Goal: Transaction & Acquisition: Subscribe to service/newsletter

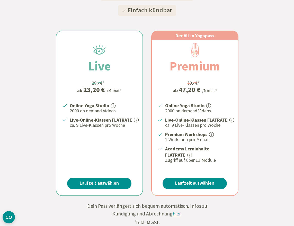
scroll to position [128, 0]
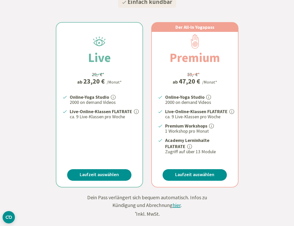
click at [190, 145] on icon at bounding box center [189, 146] width 5 height 5
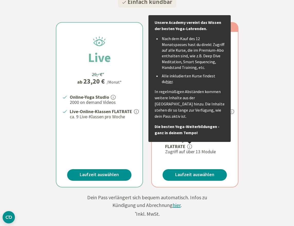
click at [166, 80] on link "hier" at bounding box center [169, 81] width 7 height 5
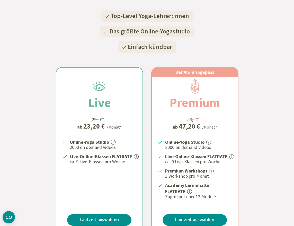
scroll to position [83, 0]
click at [201, 217] on link "Laufzeit auswählen" at bounding box center [194, 220] width 64 height 12
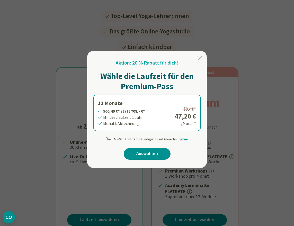
click at [201, 57] on icon at bounding box center [199, 58] width 4 height 4
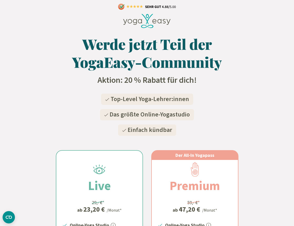
scroll to position [0, 0]
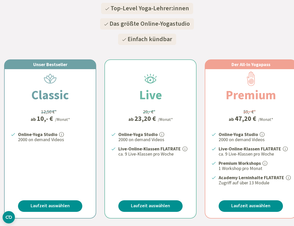
scroll to position [100, 0]
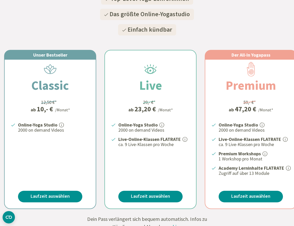
click at [233, 148] on ul "Online-Yoga Studio 2000 on demand Videos Live-Online-Klassen FLATRATE ca. 9 Liv…" at bounding box center [253, 148] width 72 height 55
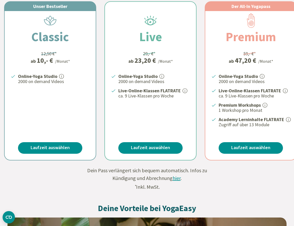
scroll to position [168, 0]
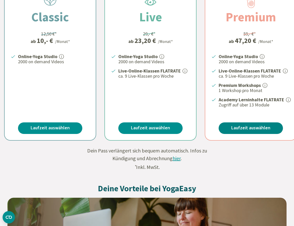
click at [243, 126] on link "Laufzeit auswählen" at bounding box center [250, 128] width 64 height 12
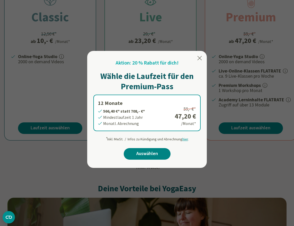
click at [153, 152] on link "Auswählen" at bounding box center [147, 154] width 47 height 12
